Goal: Ask a question

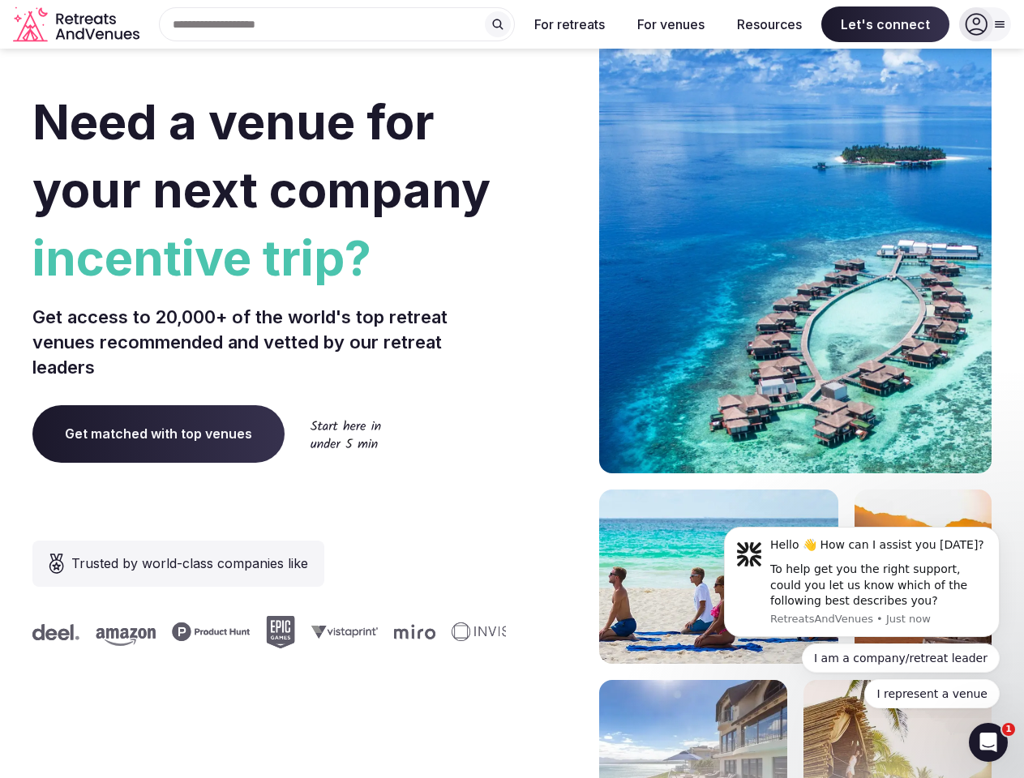
click at [511, 389] on div "Need a venue for your next company incentive trip? Get access to 20,000+ of the…" at bounding box center [511, 485] width 959 height 977
click at [337, 24] on div "Search Popular Destinations [GEOGRAPHIC_DATA], [GEOGRAPHIC_DATA] [GEOGRAPHIC_DA…" at bounding box center [330, 24] width 369 height 34
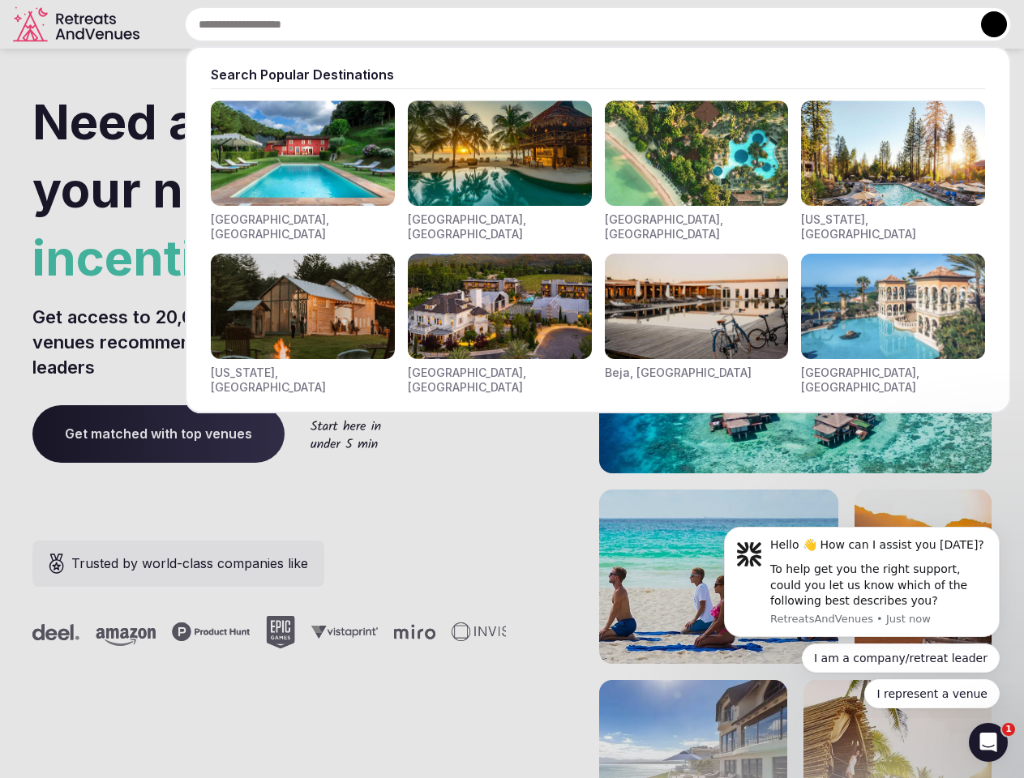
click at [498, 24] on input "text" at bounding box center [598, 24] width 826 height 34
click at [570, 24] on input "text" at bounding box center [598, 24] width 826 height 34
click at [670, 24] on input "text" at bounding box center [598, 24] width 826 height 34
click at [769, 24] on input "text" at bounding box center [598, 24] width 826 height 34
click at [885, 24] on input "text" at bounding box center [598, 24] width 826 height 34
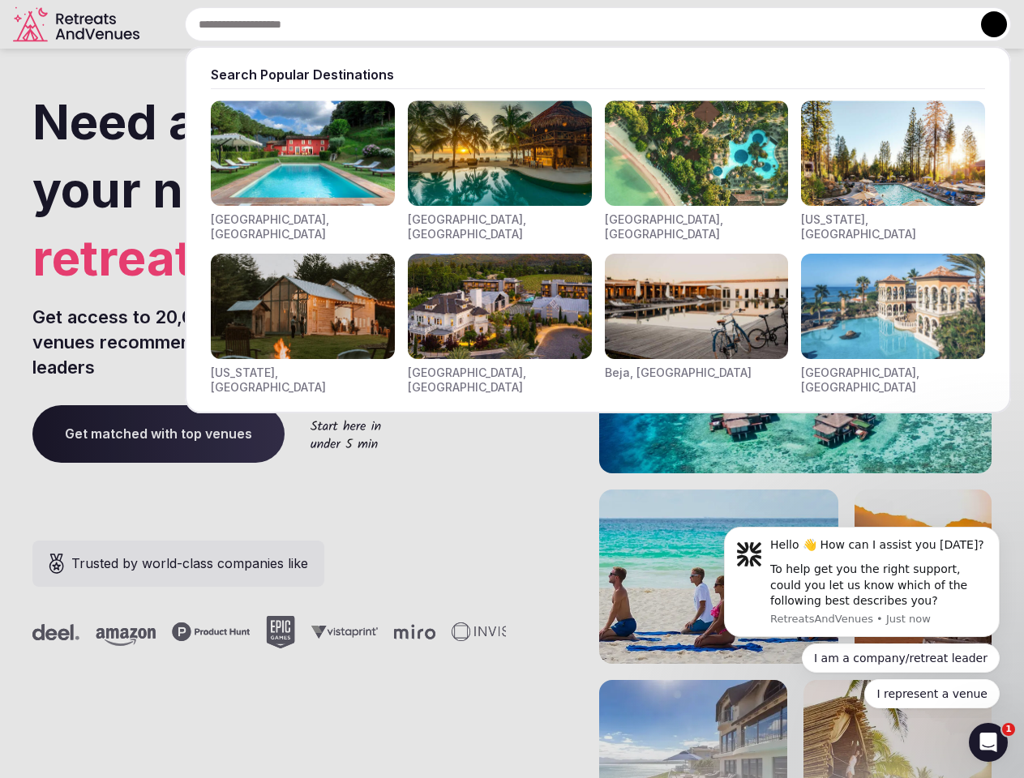
click at [985, 24] on button at bounding box center [994, 24] width 26 height 26
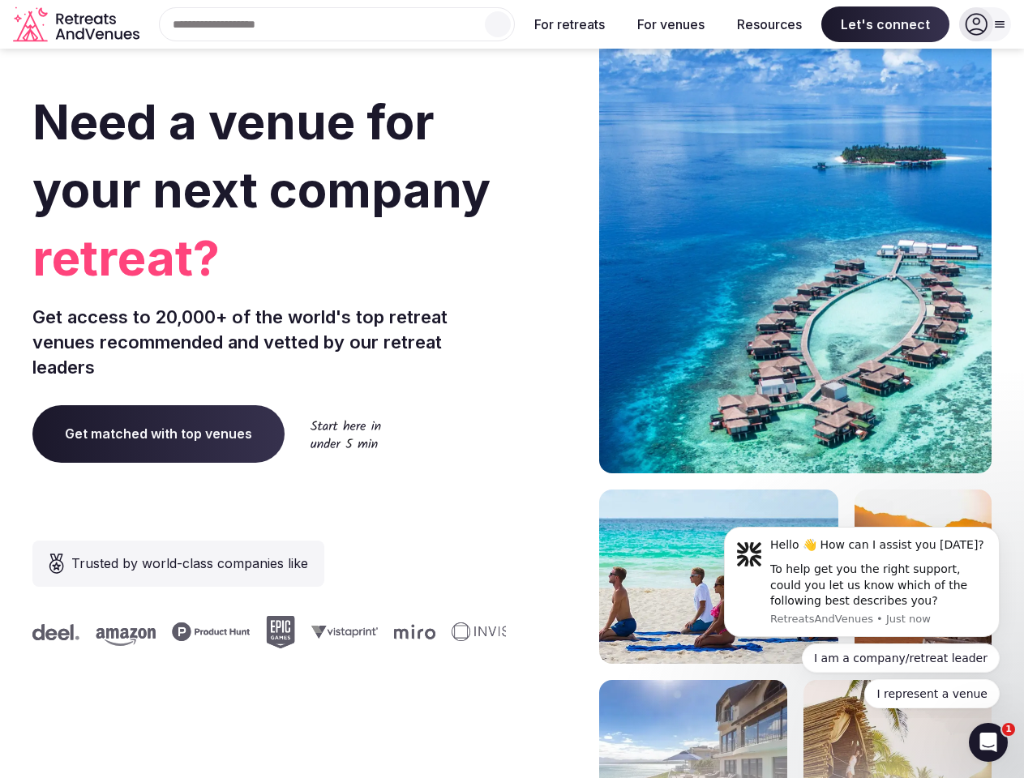
click at [862, 582] on div "To help get you the right support, could you let us know which of the following…" at bounding box center [878, 586] width 217 height 48
